Goal: Book appointment/travel/reservation

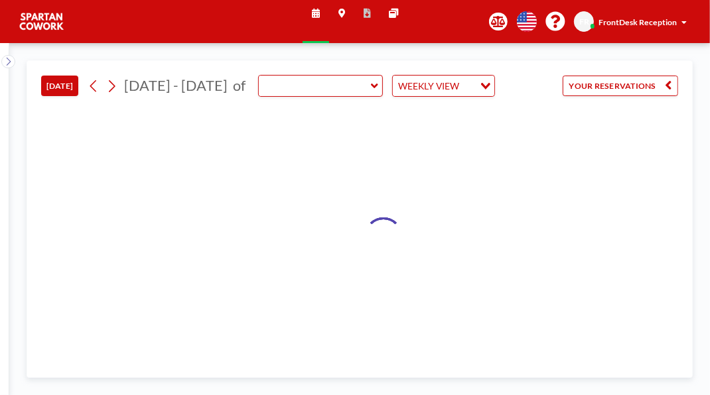
type input "Meeting Room"
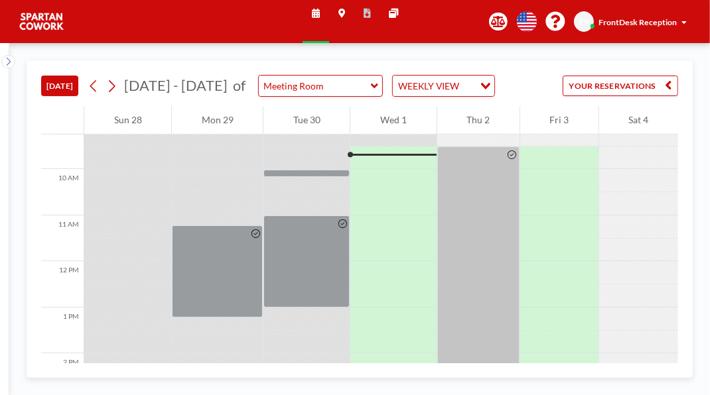
scroll to position [426, 0]
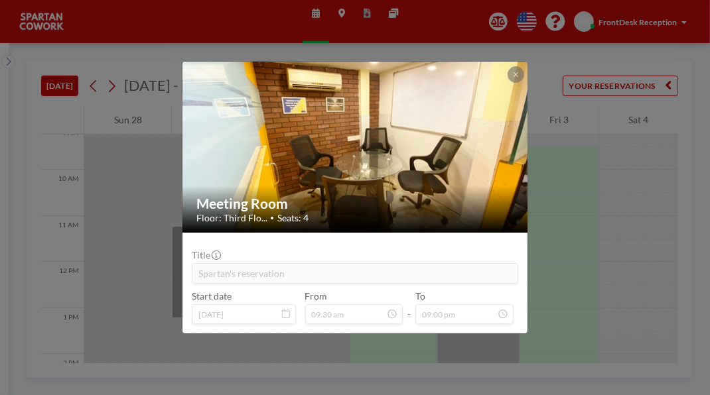
click at [641, 226] on div "Meeting Room Floor: Third Flo... • Seats: 4 Title Spartan's reservation Start d…" at bounding box center [355, 197] width 710 height 395
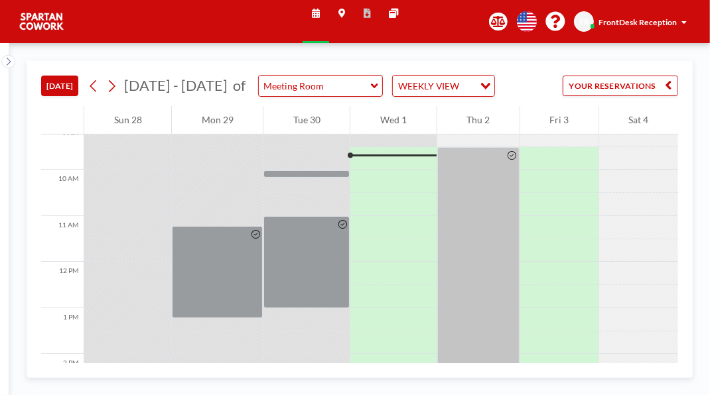
click at [326, 178] on div at bounding box center [306, 174] width 86 height 8
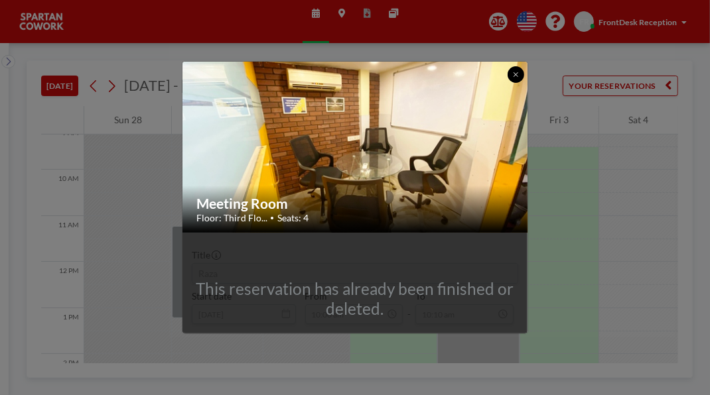
click at [518, 72] on icon at bounding box center [515, 74] width 5 height 5
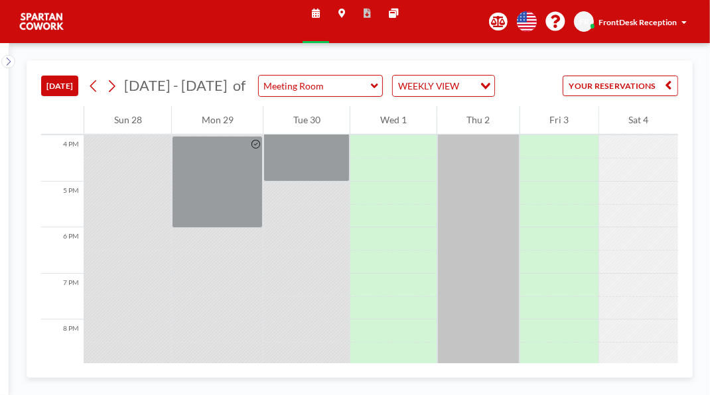
scroll to position [721, 0]
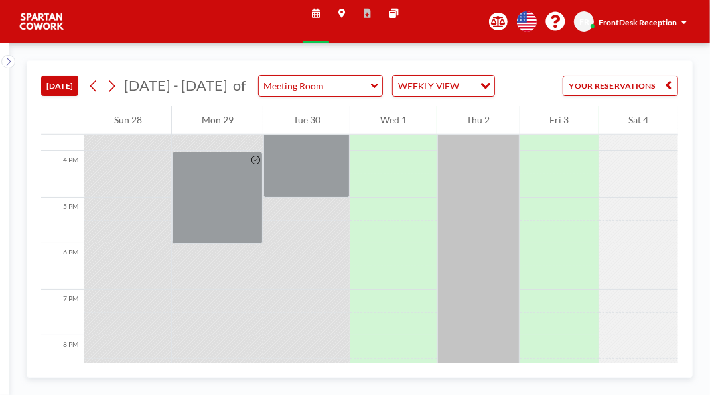
click at [248, 244] on div at bounding box center [217, 198] width 91 height 92
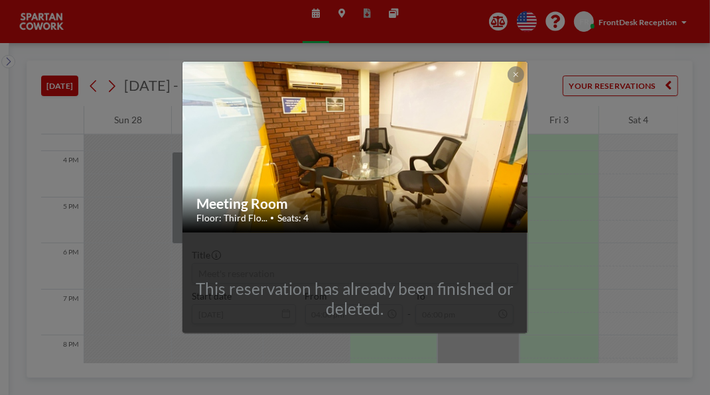
click at [518, 72] on icon at bounding box center [515, 74] width 5 height 5
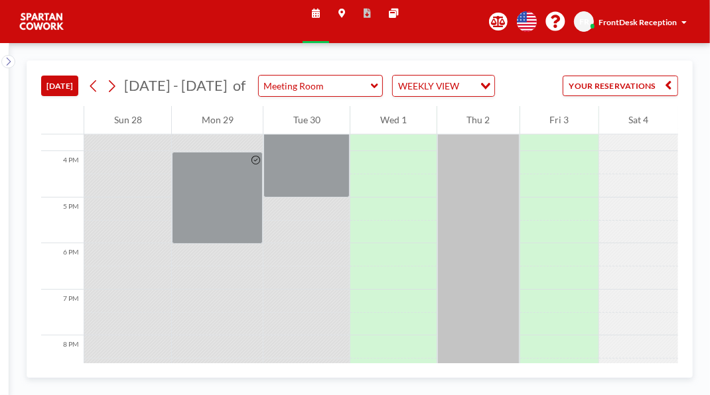
click at [322, 198] on div at bounding box center [306, 151] width 86 height 92
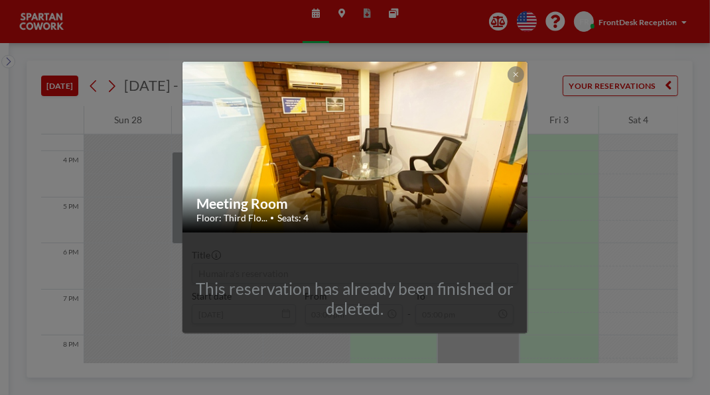
click at [523, 66] on button at bounding box center [515, 74] width 16 height 16
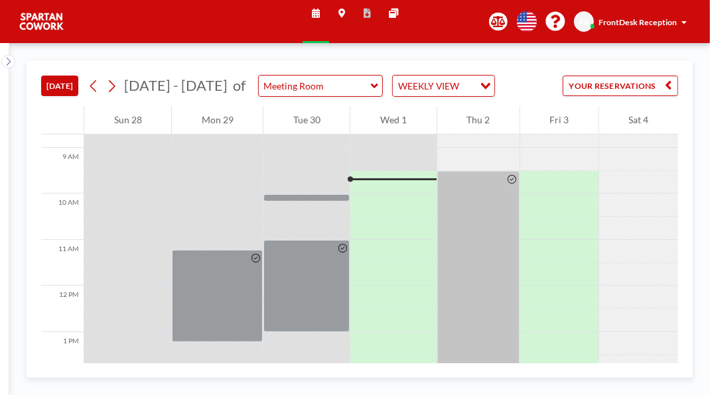
scroll to position [417, 0]
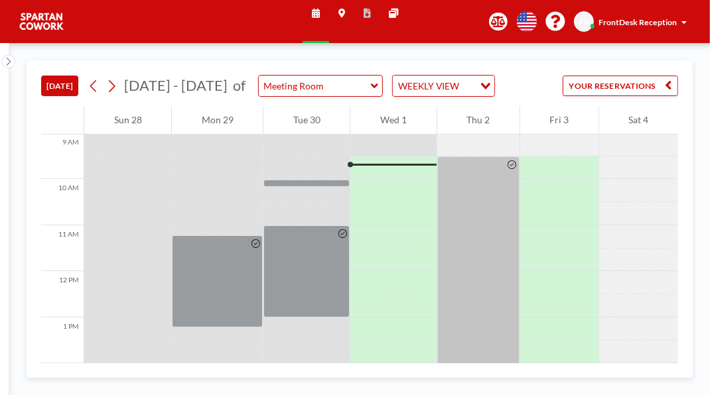
click at [409, 202] on div at bounding box center [393, 190] width 86 height 23
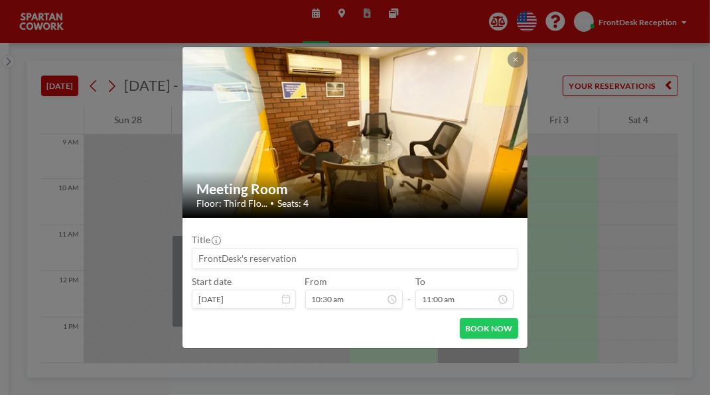
click at [523, 52] on button at bounding box center [515, 60] width 16 height 16
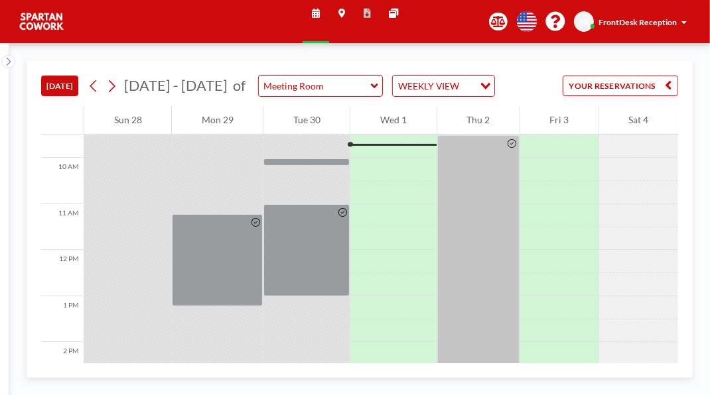
scroll to position [437, 0]
click at [480, 249] on div at bounding box center [478, 402] width 82 height 530
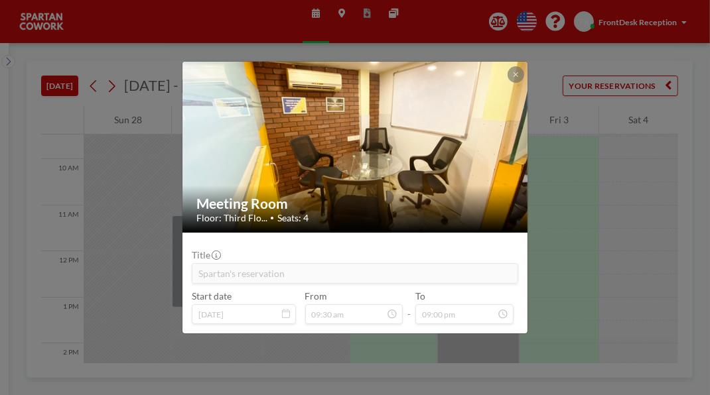
click at [8, 240] on div "Meeting Room Floor: Third Flo... • Seats: 4 Title Spartan's reservation Start d…" at bounding box center [355, 197] width 710 height 395
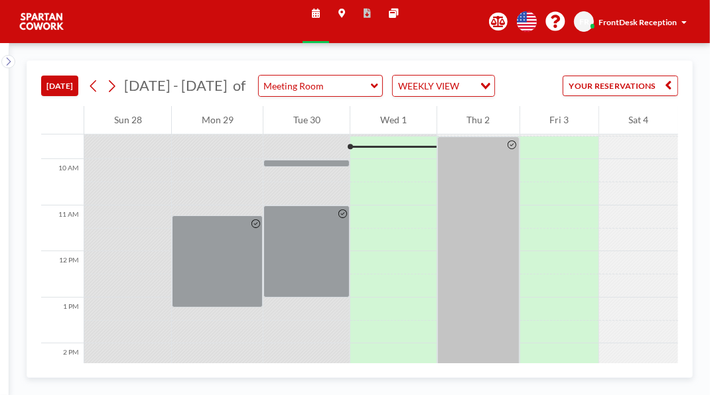
click at [5, 338] on div at bounding box center [4, 219] width 9 height 352
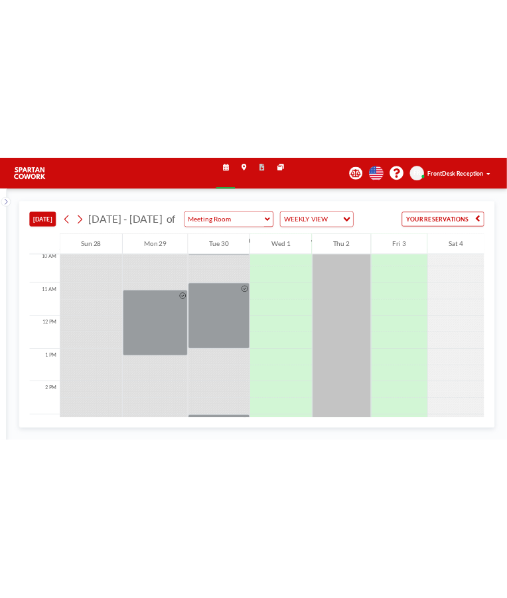
scroll to position [478, 0]
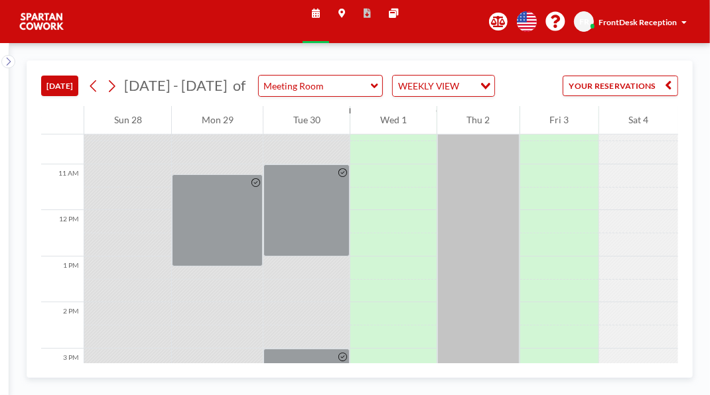
click at [488, 200] on div at bounding box center [478, 361] width 82 height 530
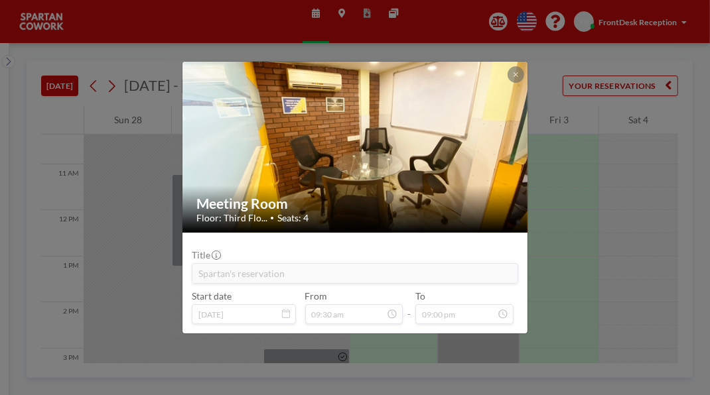
click at [523, 66] on div at bounding box center [515, 74] width 16 height 16
click at [518, 72] on icon at bounding box center [515, 74] width 5 height 5
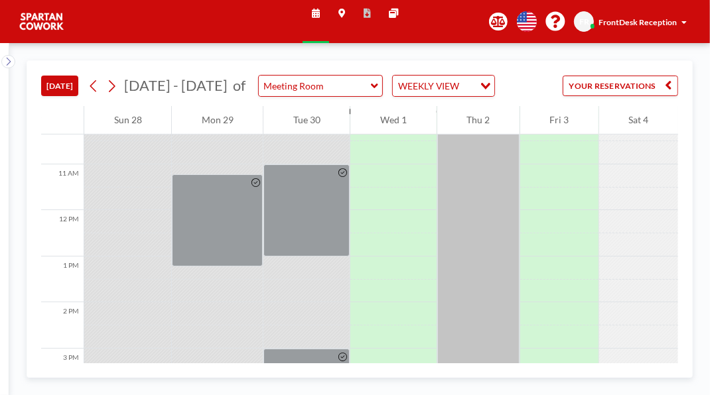
click at [398, 119] on div at bounding box center [393, 107] width 86 height 23
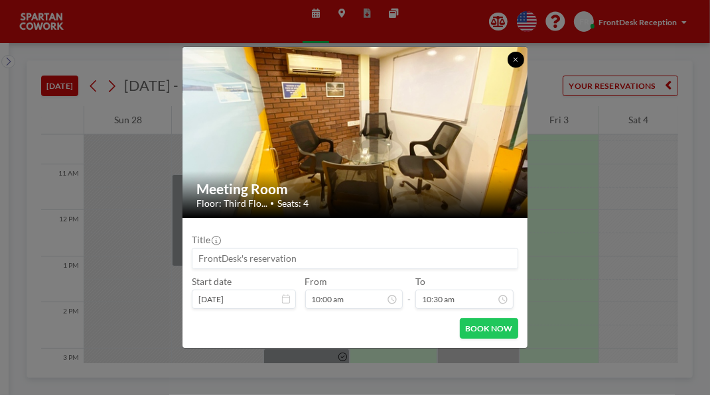
click at [518, 58] on icon at bounding box center [515, 60] width 5 height 5
